Goal: Task Accomplishment & Management: Manage account settings

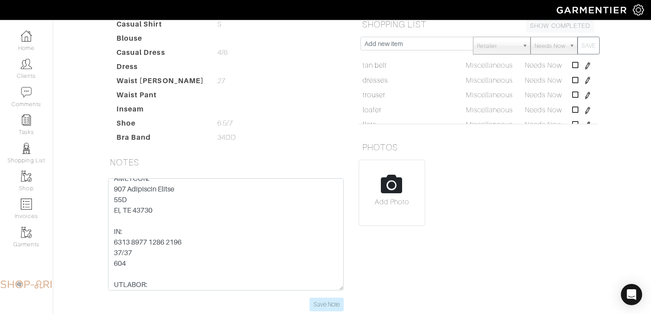
scroll to position [55, 0]
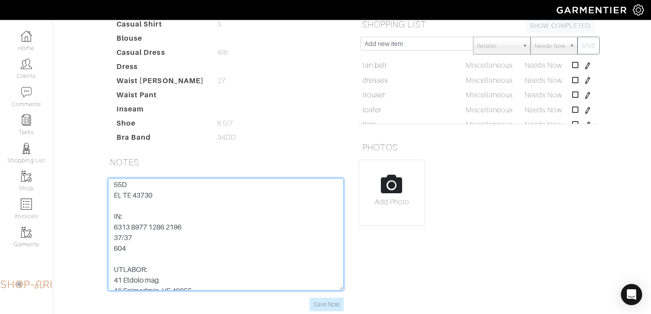
drag, startPoint x: 194, startPoint y: 224, endPoint x: 102, endPoint y: 224, distance: 92.1
click at [102, 224] on div "Save Note" at bounding box center [225, 244] width 249 height 133
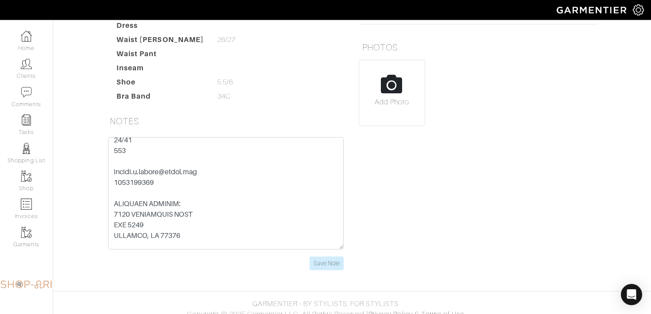
scroll to position [167, 0]
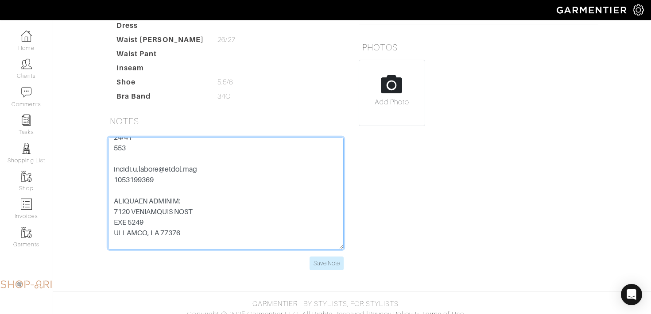
drag, startPoint x: 210, startPoint y: 212, endPoint x: 90, endPoint y: 212, distance: 120.0
click at [90, 212] on div "Mariel Kelly Overview Overview Measurements Product Library Invoices Wardrobe L…" at bounding box center [325, 47] width 651 height 468
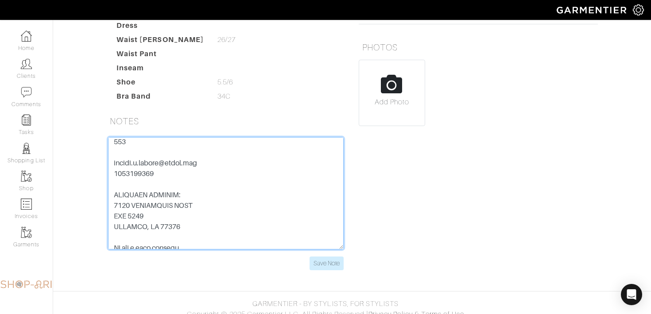
scroll to position [0, 0]
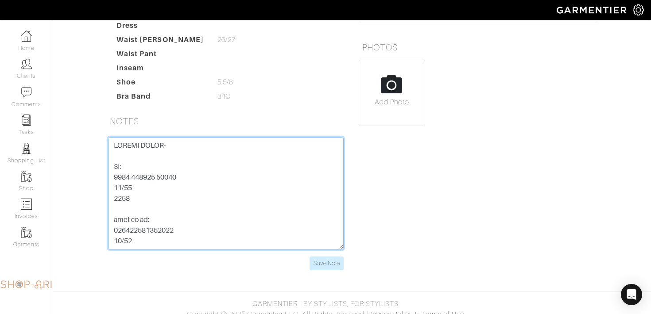
drag, startPoint x: 190, startPoint y: 182, endPoint x: 99, endPoint y: 182, distance: 91.2
click at [100, 182] on div "Save Note" at bounding box center [226, 209] width 252 height 144
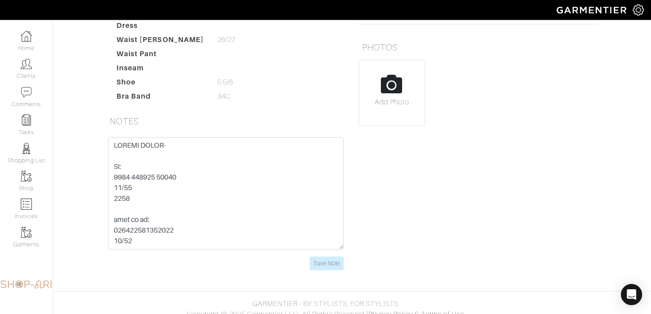
click at [86, 144] on div "Mariel Kelly Overview Overview Measurements Product Library Invoices Wardrobe L…" at bounding box center [325, 47] width 651 height 468
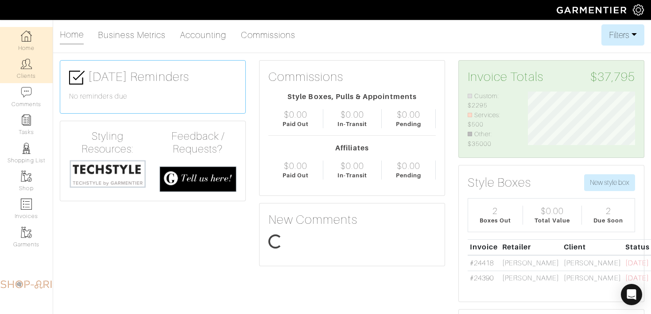
scroll to position [57, 120]
click at [35, 77] on link "Clients" at bounding box center [26, 69] width 53 height 28
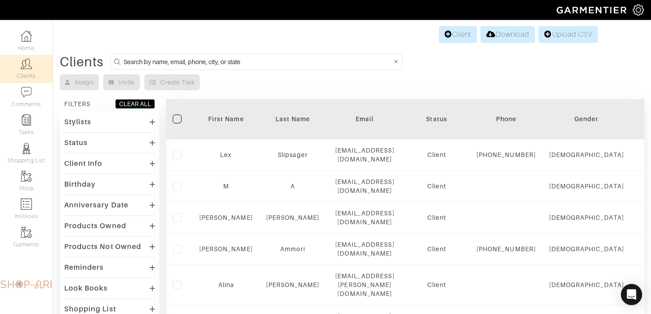
click at [197, 60] on input at bounding box center [258, 61] width 268 height 11
type input "tyler rhoten"
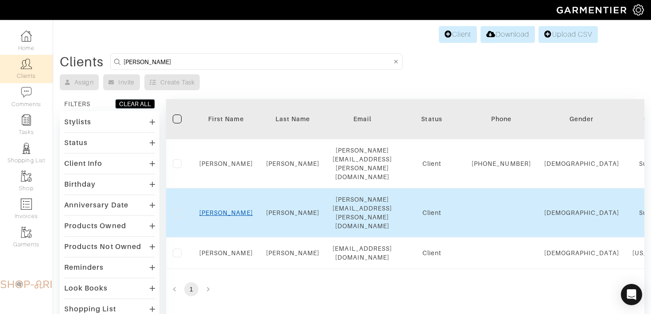
click at [229, 209] on link "Tyler" at bounding box center [226, 212] width 54 height 7
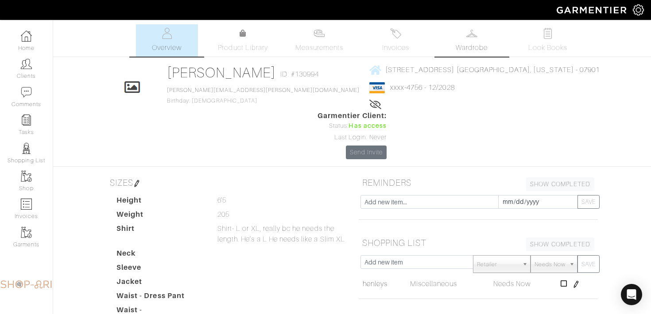
click at [472, 46] on span "Wardrobe" at bounding box center [472, 47] width 32 height 11
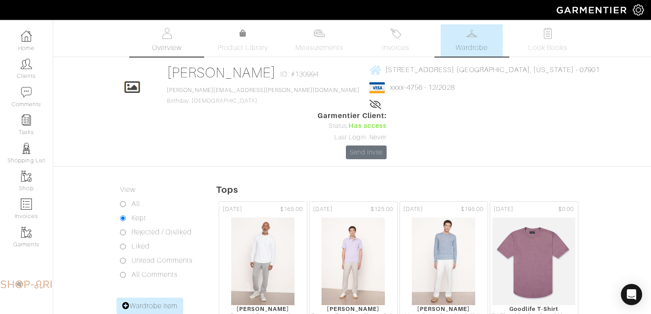
click at [168, 33] on img at bounding box center [166, 33] width 11 height 11
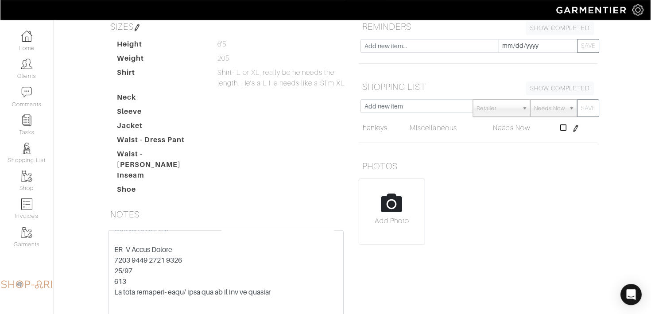
scroll to position [144, 0]
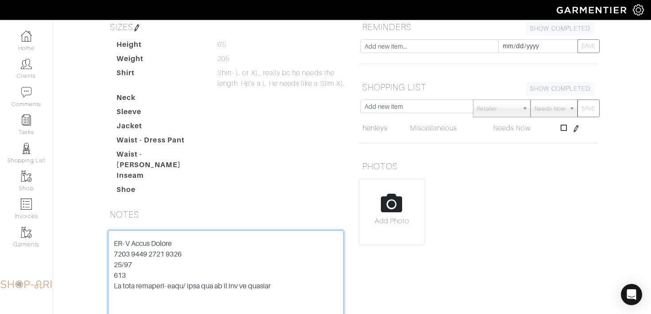
drag, startPoint x: 190, startPoint y: 210, endPoint x: 100, endPoint y: 216, distance: 90.5
click at [100, 231] on div "Save Note" at bounding box center [226, 303] width 252 height 144
click at [185, 231] on textarea at bounding box center [226, 287] width 236 height 112
click at [197, 231] on textarea at bounding box center [226, 287] width 236 height 112
drag, startPoint x: 194, startPoint y: 213, endPoint x: 111, endPoint y: 212, distance: 83.7
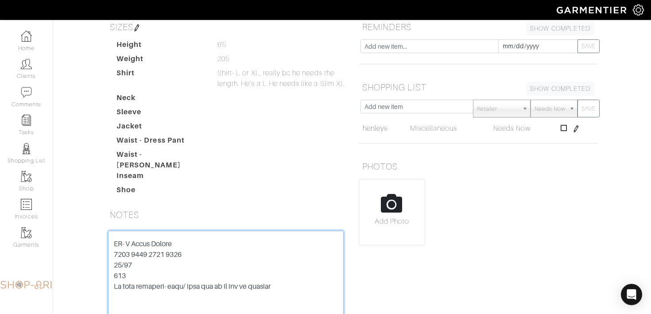
click at [111, 231] on textarea at bounding box center [226, 287] width 236 height 112
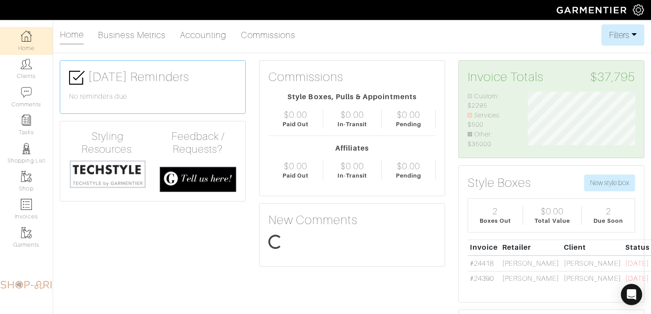
scroll to position [57, 120]
click at [36, 66] on link "Clients" at bounding box center [26, 69] width 53 height 28
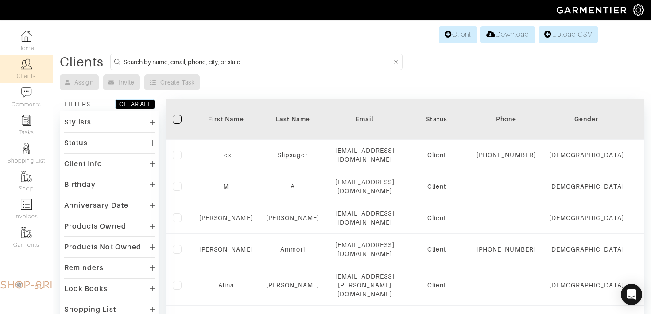
click at [475, 30] on div "Client Download Upload CSV" at bounding box center [351, 34] width 491 height 17
click at [460, 33] on link "Client" at bounding box center [458, 34] width 38 height 17
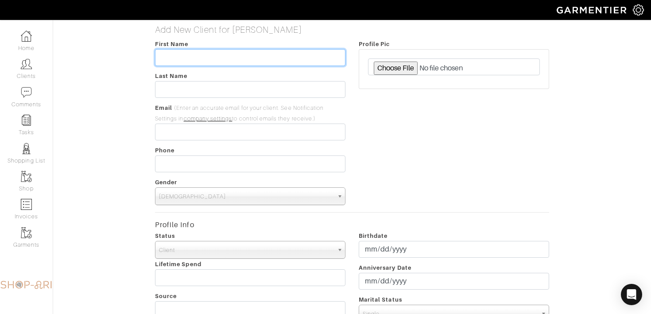
click at [173, 55] on input "text" at bounding box center [250, 57] width 190 height 17
type input "Nilam"
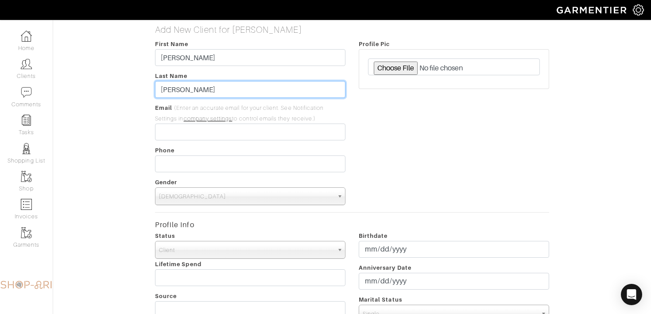
type input "Perpich"
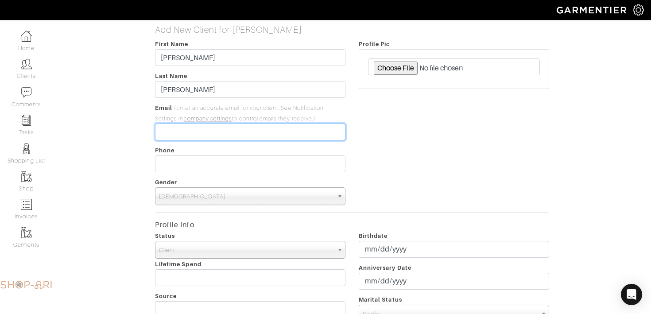
click at [230, 135] on input "email" at bounding box center [250, 132] width 190 height 17
paste input "Nilam.perpich@bms.com"
type input "Nilam.perpich@bms.com"
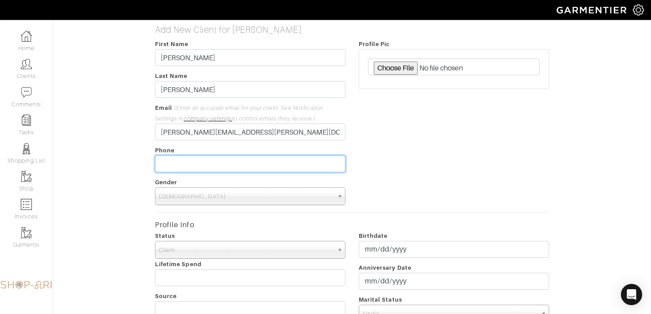
type input "___-___-____"
click at [333, 170] on input "___-___-____" at bounding box center [250, 163] width 190 height 17
click at [300, 209] on form "First Name Nilam Last Name Perpich Email (Enter an accurate email for your clie…" at bounding box center [352, 321] width 394 height 564
click at [298, 193] on span "Male" at bounding box center [246, 197] width 174 height 18
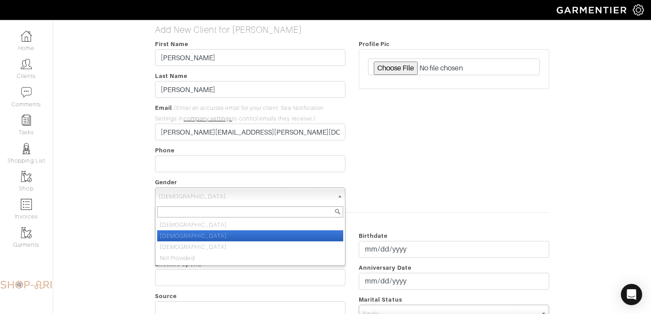
click at [275, 232] on li "Female" at bounding box center [250, 235] width 186 height 11
select select "Female"
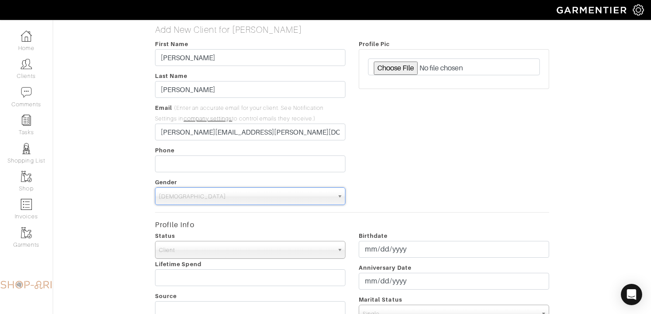
scroll to position [331, 0]
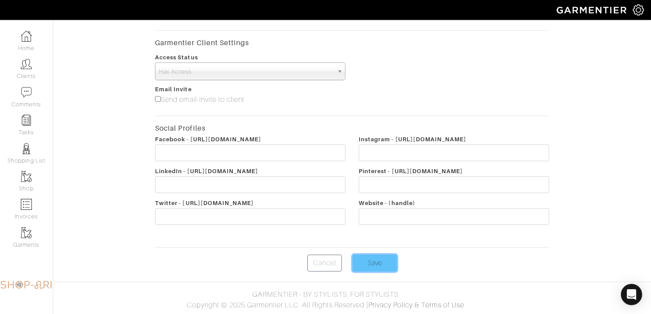
click at [378, 270] on input "Save" at bounding box center [374, 263] width 44 height 17
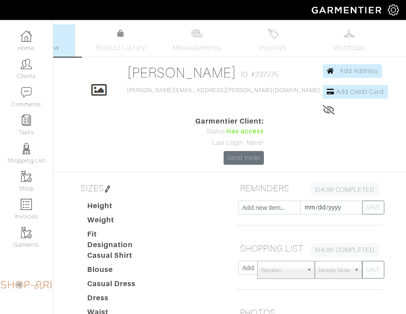
click at [108, 189] on img at bounding box center [107, 188] width 7 height 7
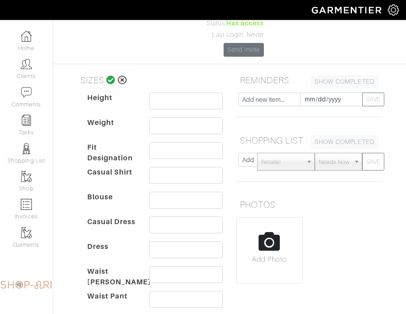
scroll to position [113, 0]
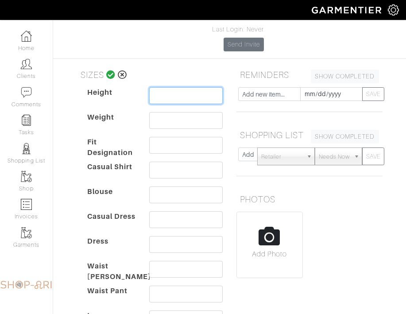
click at [173, 93] on input "text" at bounding box center [186, 95] width 74 height 17
type input "5'4"
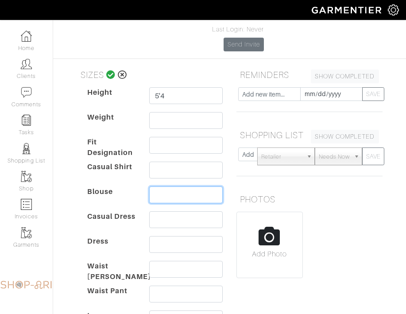
click at [162, 186] on input "text" at bounding box center [186, 194] width 74 height 17
type input "s"
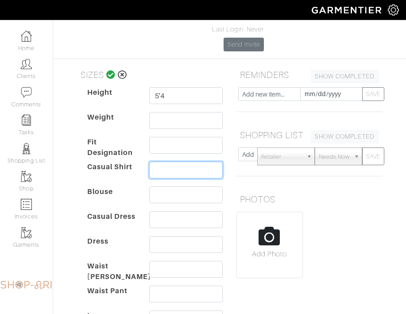
click at [167, 172] on input "text" at bounding box center [186, 170] width 74 height 17
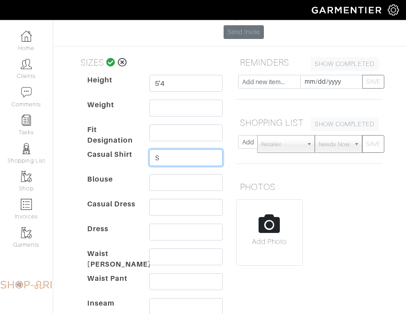
scroll to position [131, 0]
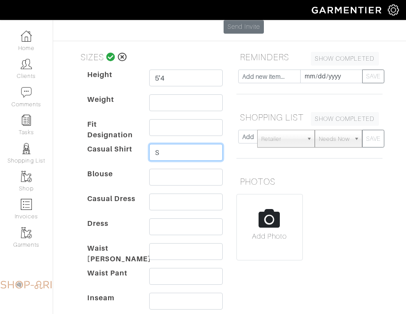
type input "S"
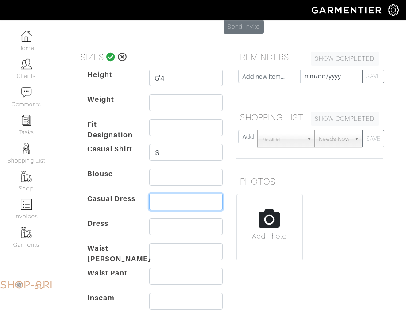
click at [162, 202] on input "text" at bounding box center [186, 201] width 74 height 17
type input "2/4"
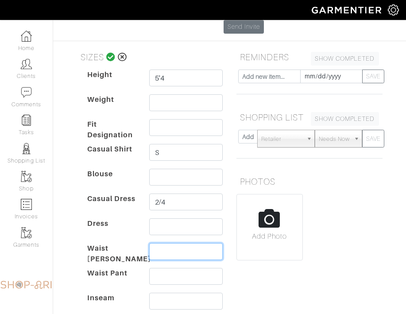
click at [159, 253] on input "text" at bounding box center [186, 251] width 74 height 17
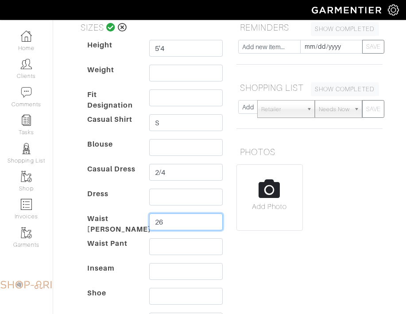
scroll to position [169, 0]
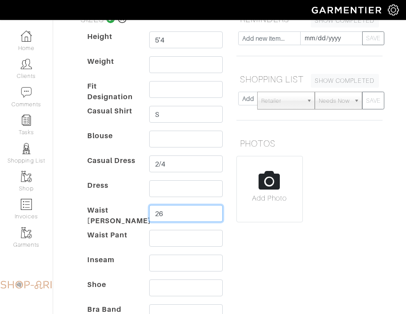
type input "26"
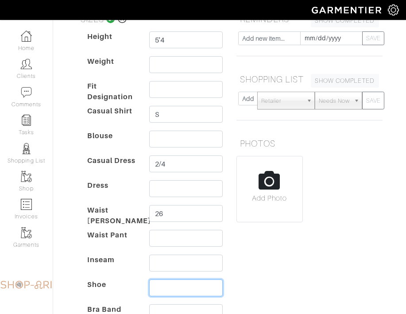
click at [169, 287] on input "text" at bounding box center [186, 287] width 74 height 17
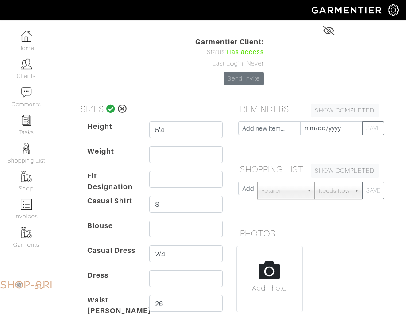
scroll to position [42, 0]
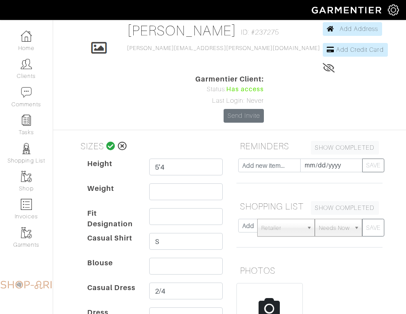
type input "9"
click at [110, 146] on icon at bounding box center [110, 146] width 9 height 9
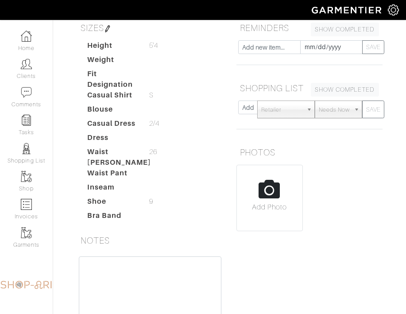
scroll to position [282, 0]
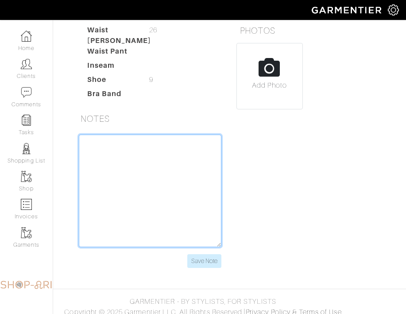
click at [152, 155] on textarea at bounding box center [150, 191] width 143 height 112
paste textarea "Nilam Perpich- Pls scheduled + ask G if we can have 15 consignment pieces for w…"
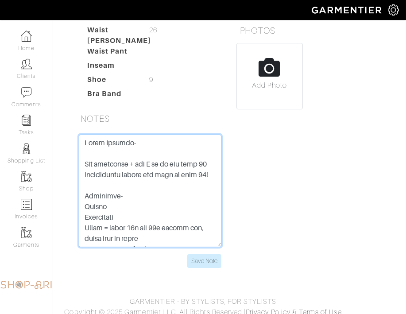
scroll to position [432, 0]
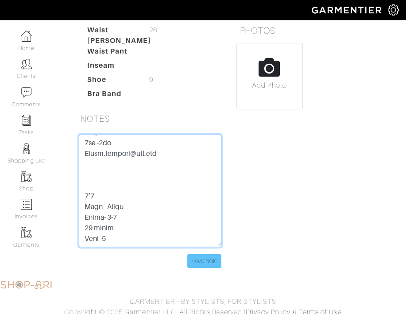
type textarea "Nilam Perpich- Pls scheduled + ask G if we can have 15 consignment pieces for w…"
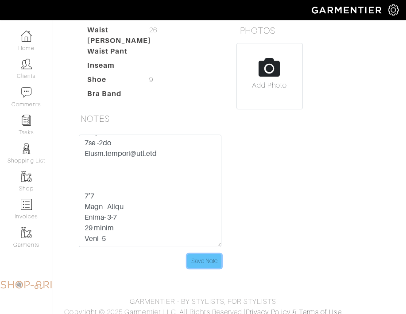
click at [196, 257] on input "Save Note" at bounding box center [204, 261] width 34 height 14
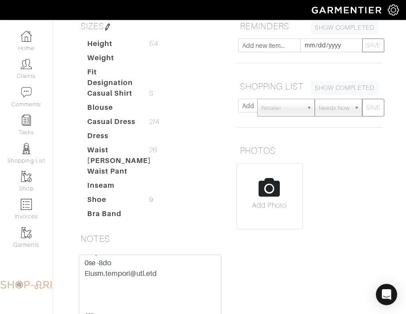
scroll to position [282, 0]
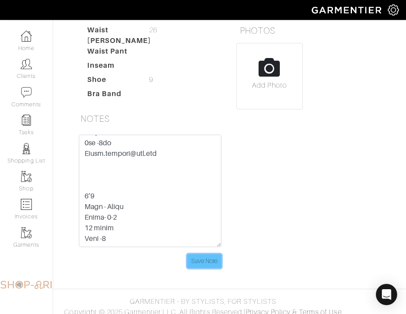
click at [208, 254] on input "Save Note" at bounding box center [204, 261] width 34 height 14
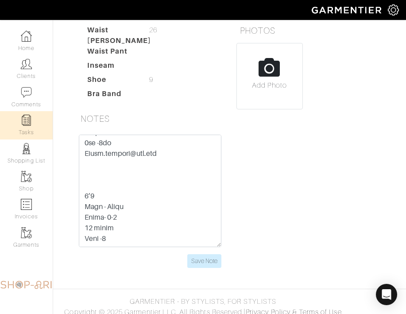
click at [9, 130] on link "Tasks" at bounding box center [26, 125] width 53 height 28
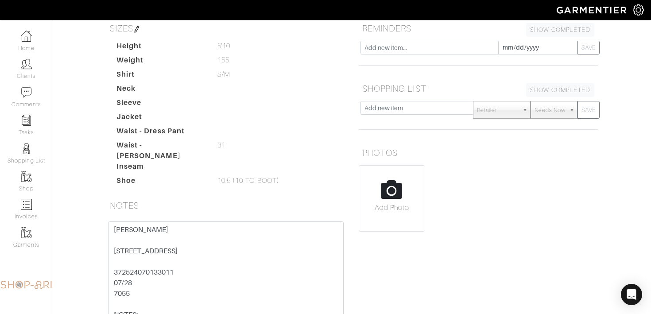
scroll to position [156, 0]
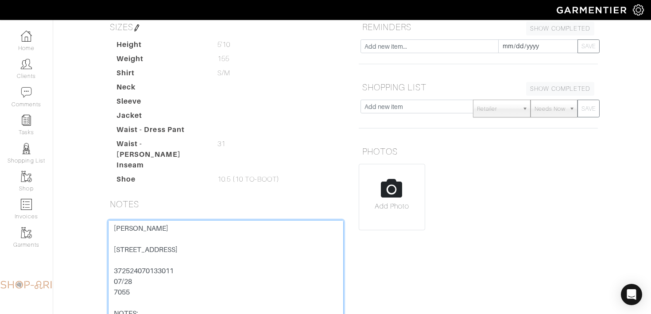
drag, startPoint x: 251, startPoint y: 193, endPoint x: 64, endPoint y: 188, distance: 187.3
click at [64, 188] on div "[PERSON_NAME] Overview Overview Measurements Product Library Invoices Wardrobe …" at bounding box center [325, 116] width 651 height 495
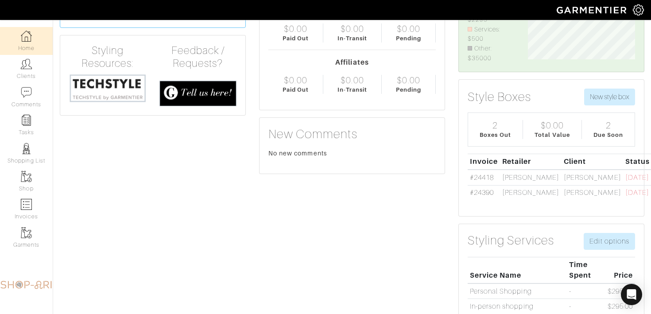
scroll to position [88, 0]
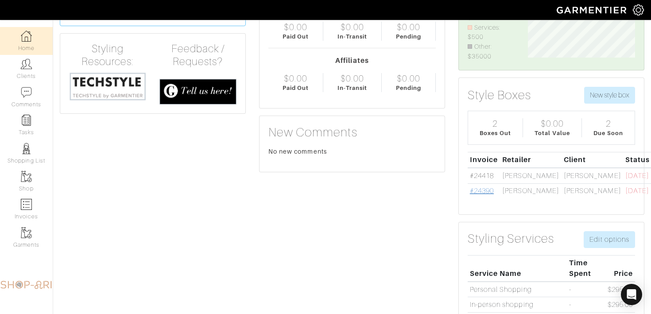
click at [483, 195] on link "#24390" at bounding box center [482, 191] width 24 height 8
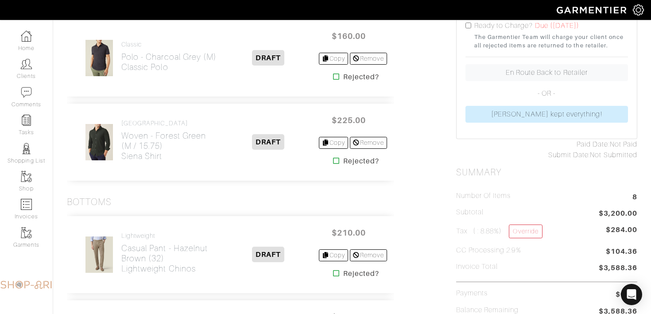
scroll to position [236, 0]
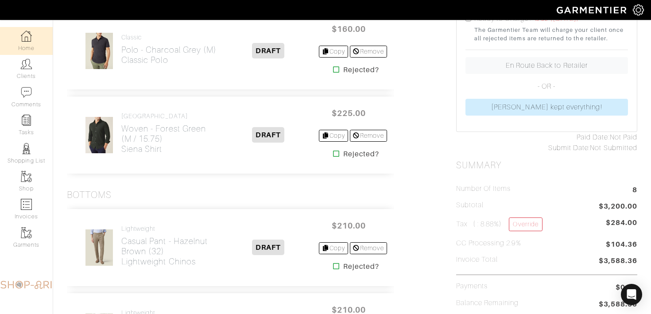
click at [14, 35] on link "Home" at bounding box center [26, 41] width 53 height 28
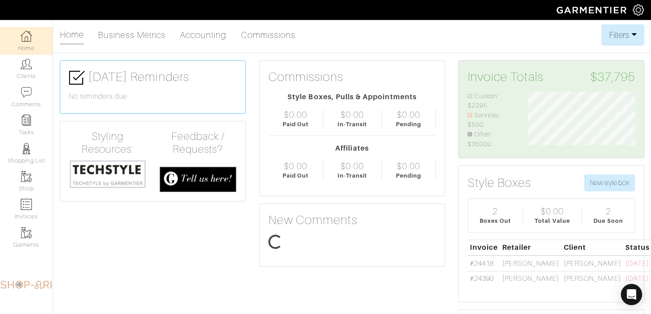
scroll to position [57, 120]
click at [27, 126] on link "Tasks" at bounding box center [26, 125] width 53 height 28
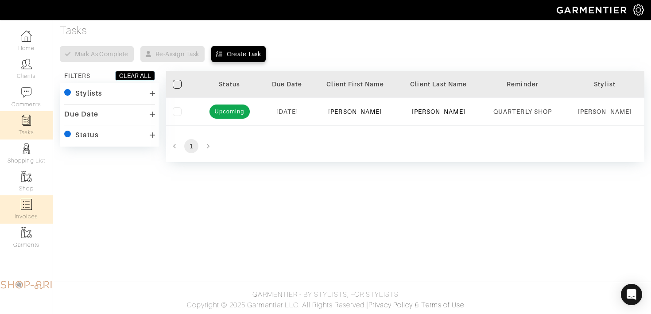
click at [41, 217] on link "Invoices" at bounding box center [26, 209] width 53 height 28
select select
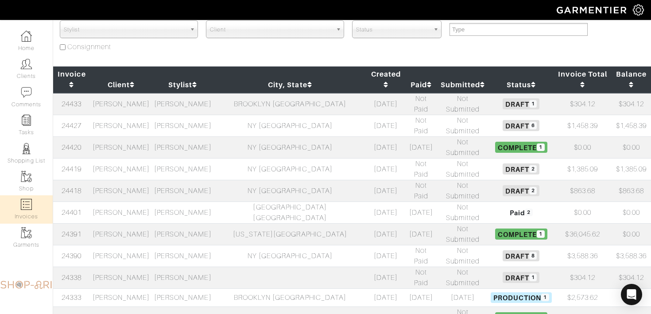
scroll to position [64, 0]
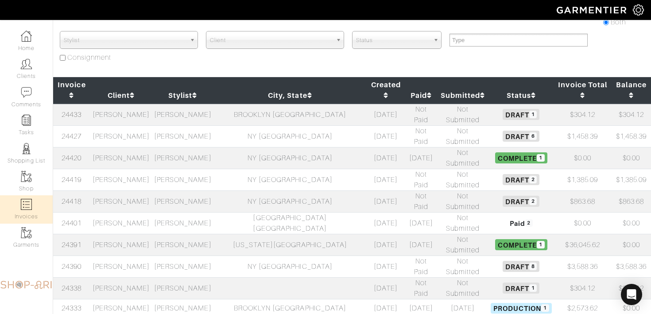
click at [198, 108] on td "[PERSON_NAME]" at bounding box center [183, 115] width 62 height 22
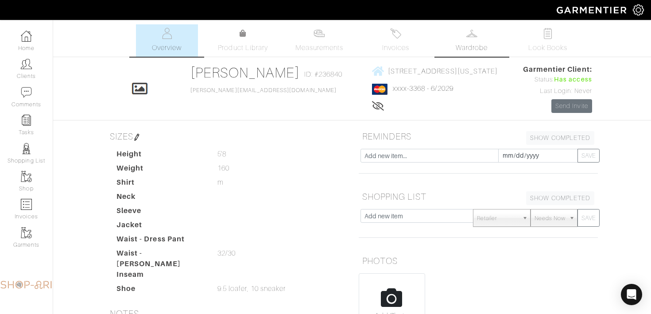
click at [473, 42] on span "Wardrobe" at bounding box center [472, 47] width 32 height 11
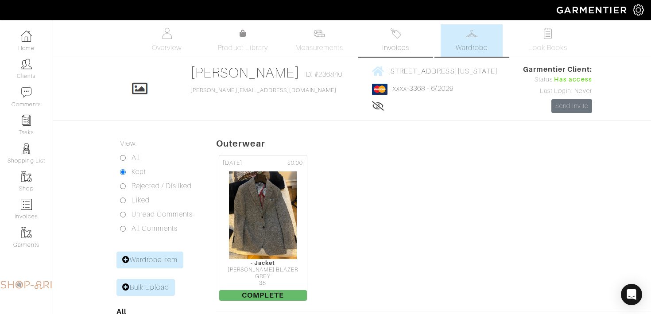
click at [414, 39] on link "Invoices" at bounding box center [395, 40] width 62 height 32
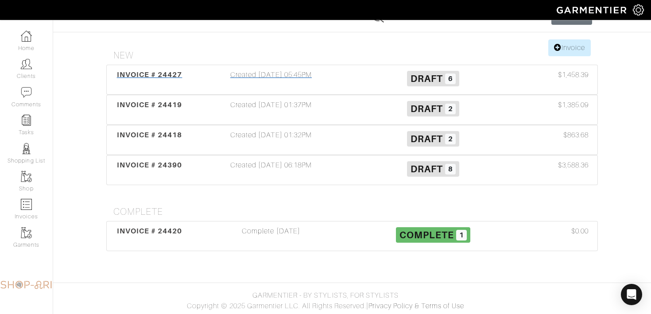
scroll to position [89, 0]
click at [365, 88] on div "Draft 6" at bounding box center [433, 79] width 162 height 20
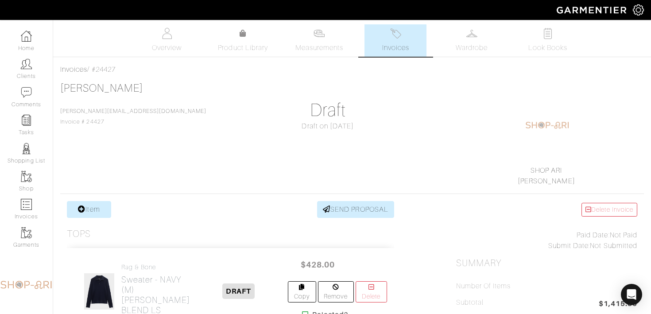
click at [392, 42] on link "Invoices" at bounding box center [395, 40] width 62 height 32
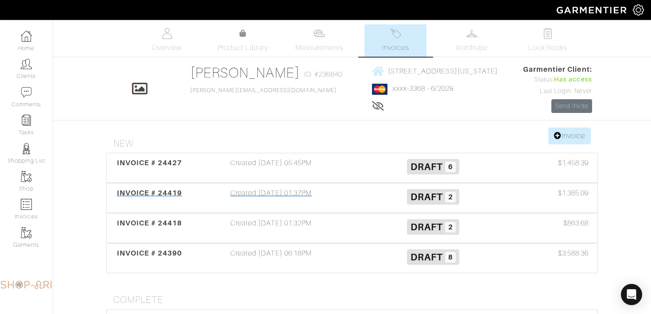
click at [299, 194] on div "Created [DATE] 01:37PM" at bounding box center [271, 198] width 162 height 20
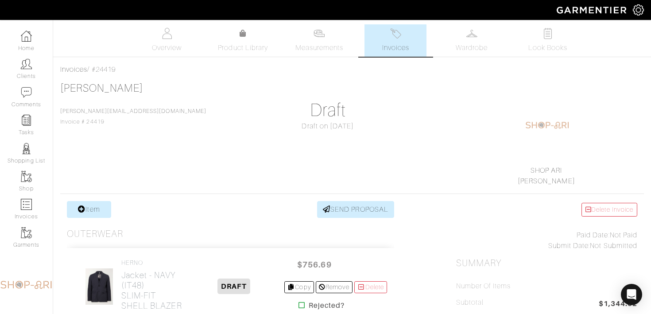
click at [392, 39] on link "Invoices" at bounding box center [395, 40] width 62 height 32
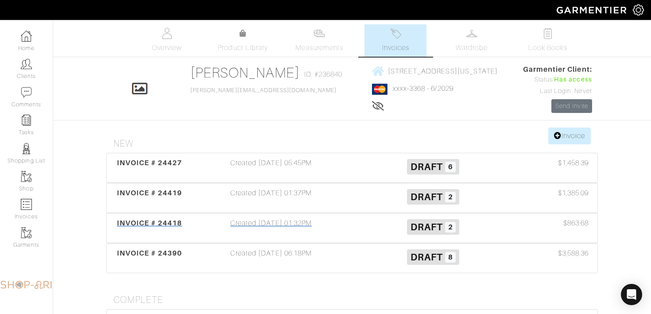
click at [344, 227] on div "Created [DATE] 01:32PM" at bounding box center [271, 228] width 162 height 20
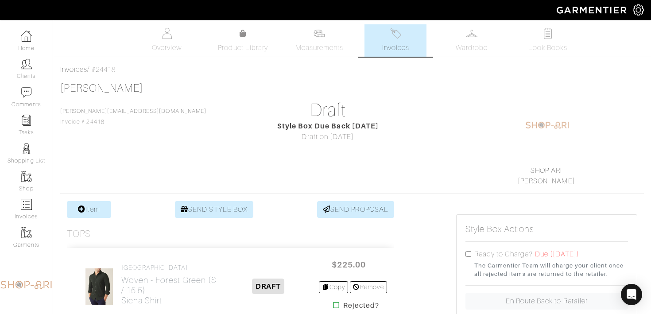
click at [410, 29] on link "Invoices" at bounding box center [395, 40] width 62 height 32
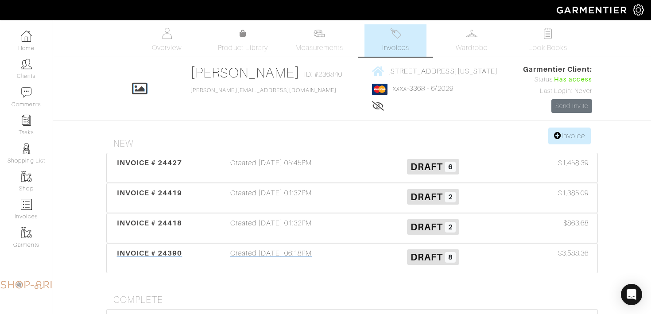
click at [354, 255] on div "Draft 8" at bounding box center [433, 258] width 162 height 20
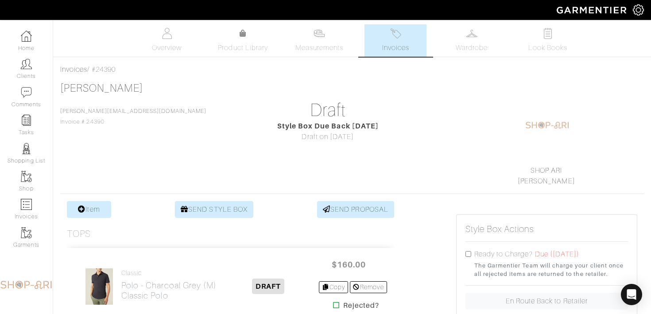
click at [411, 42] on link "Invoices" at bounding box center [395, 40] width 62 height 32
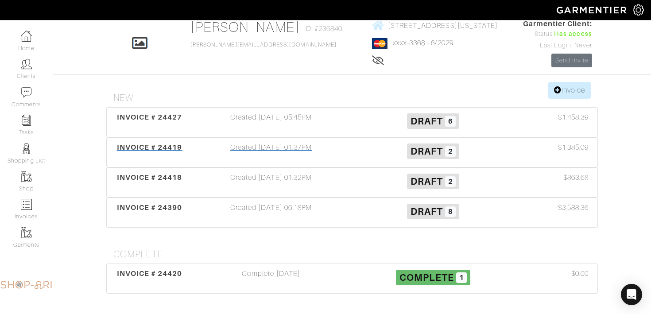
scroll to position [89, 0]
